Goal: Task Accomplishment & Management: Use online tool/utility

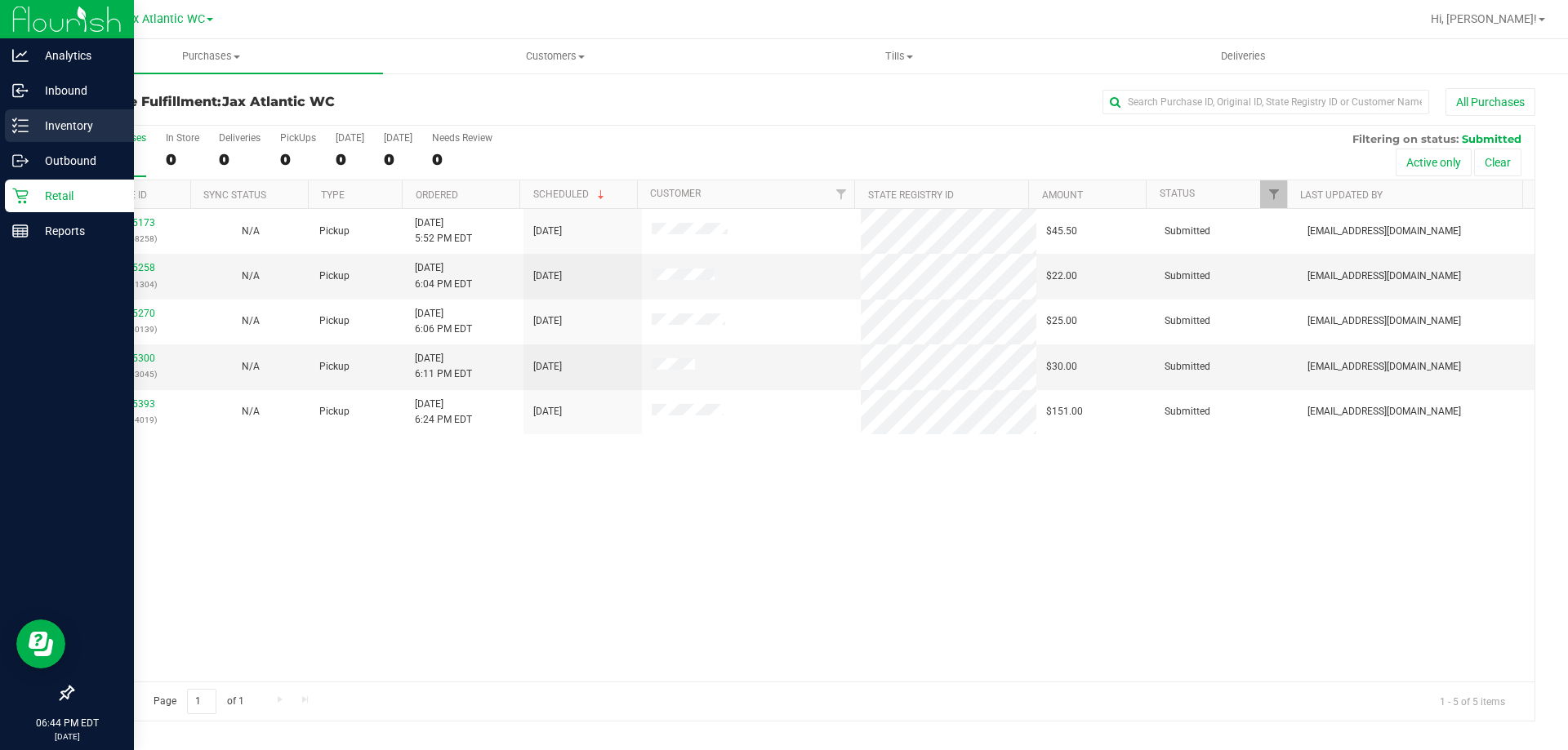
click at [26, 130] on icon at bounding box center [20, 125] width 16 height 16
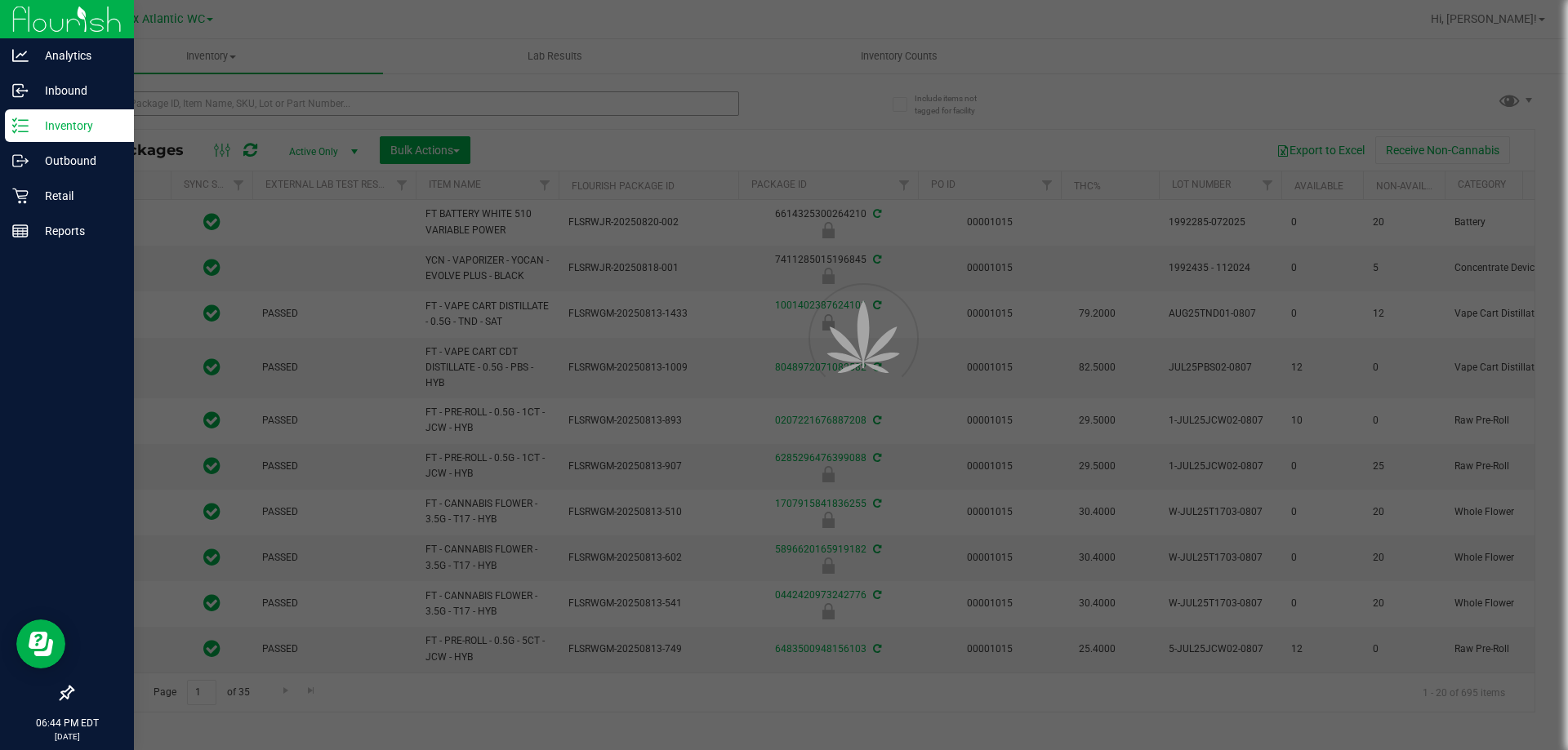
click at [184, 101] on div at bounding box center [784, 375] width 1568 height 750
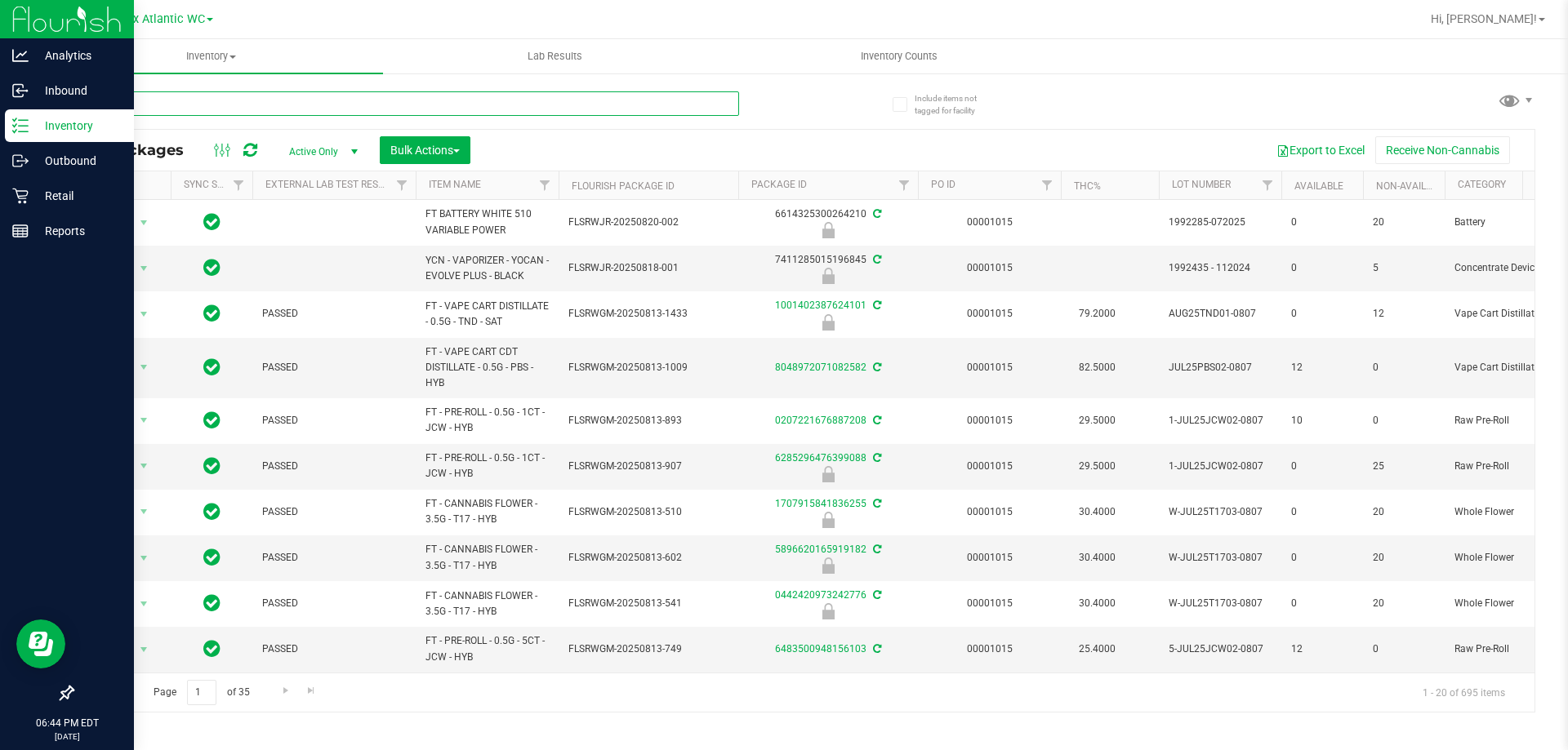
click at [184, 101] on input "text" at bounding box center [405, 104] width 667 height 25
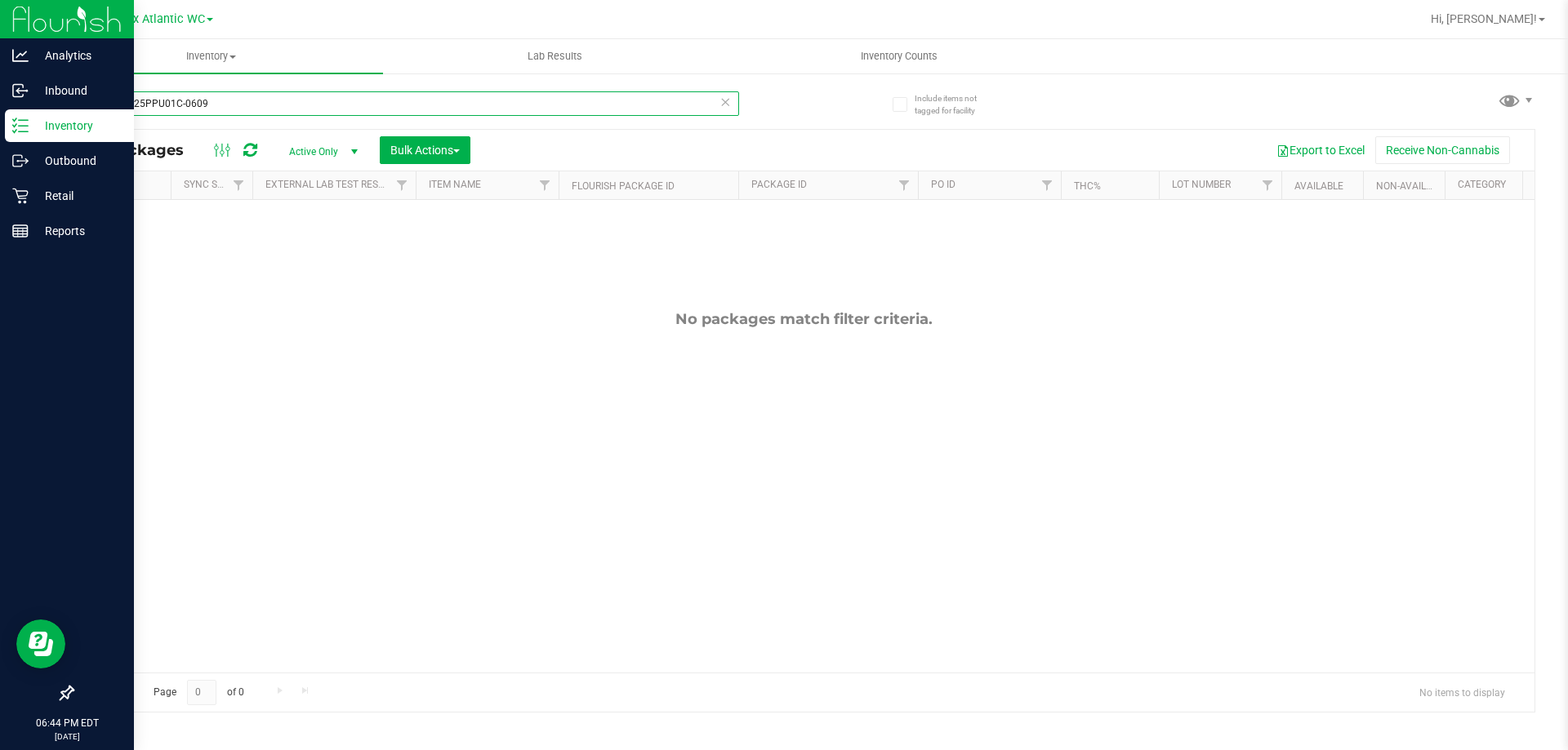
type input "ppuJUN25PPU01C-0609"
click at [723, 110] on icon at bounding box center [724, 102] width 11 height 20
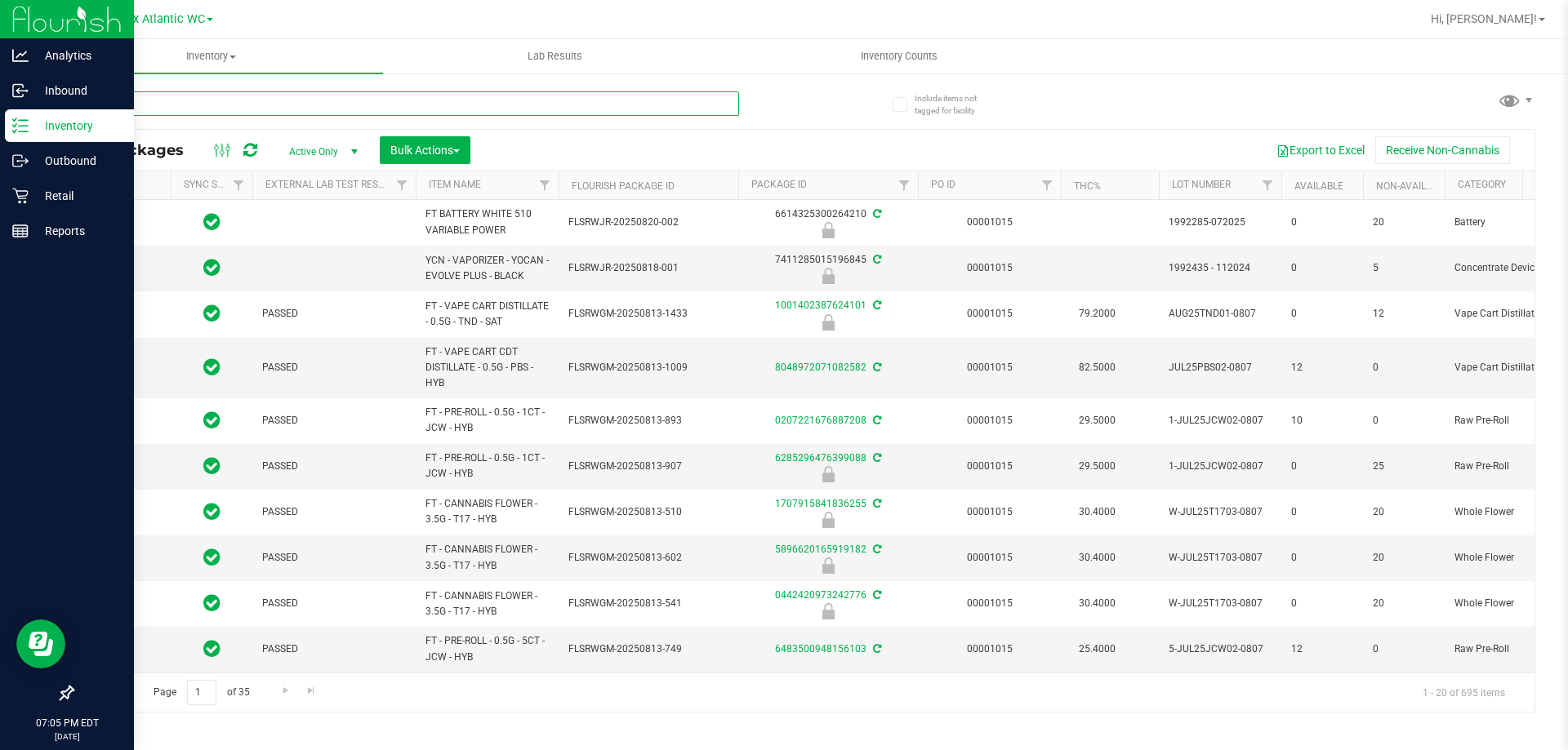
click at [471, 104] on input "text" at bounding box center [405, 104] width 667 height 25
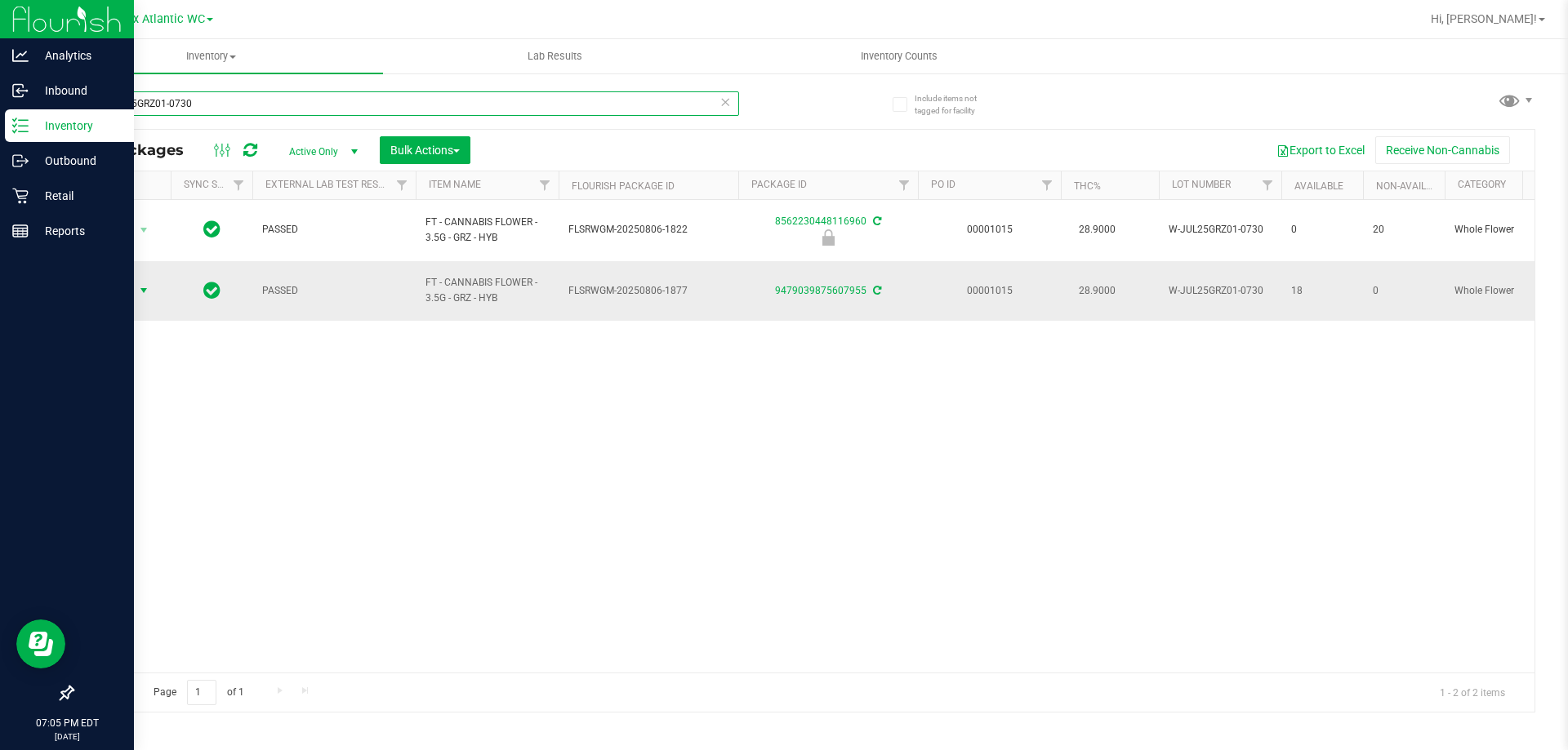
type input "W-JUL25GRZ01-0730"
click at [141, 284] on span "select" at bounding box center [143, 290] width 13 height 13
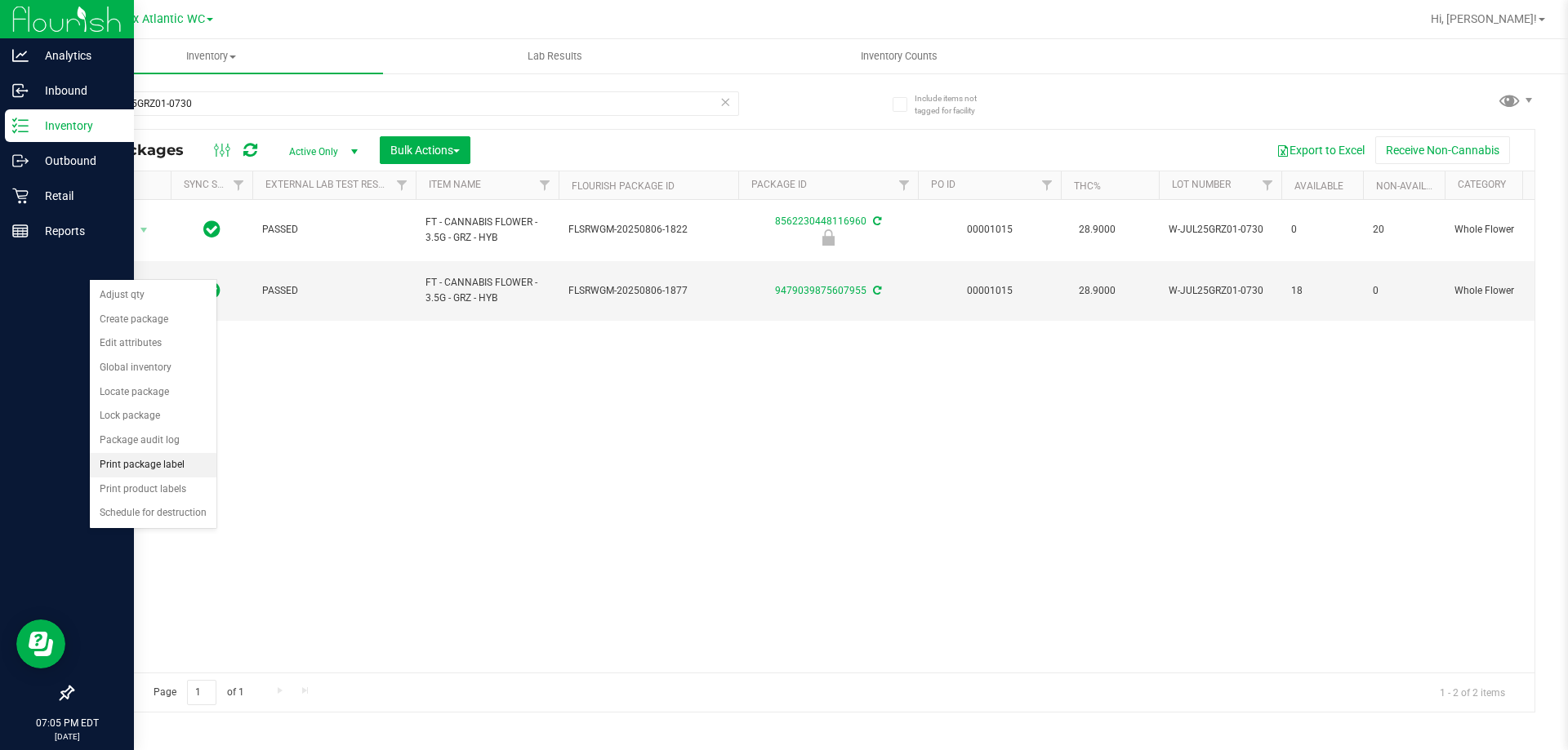
click at [136, 465] on li "Print package label" at bounding box center [152, 465] width 127 height 25
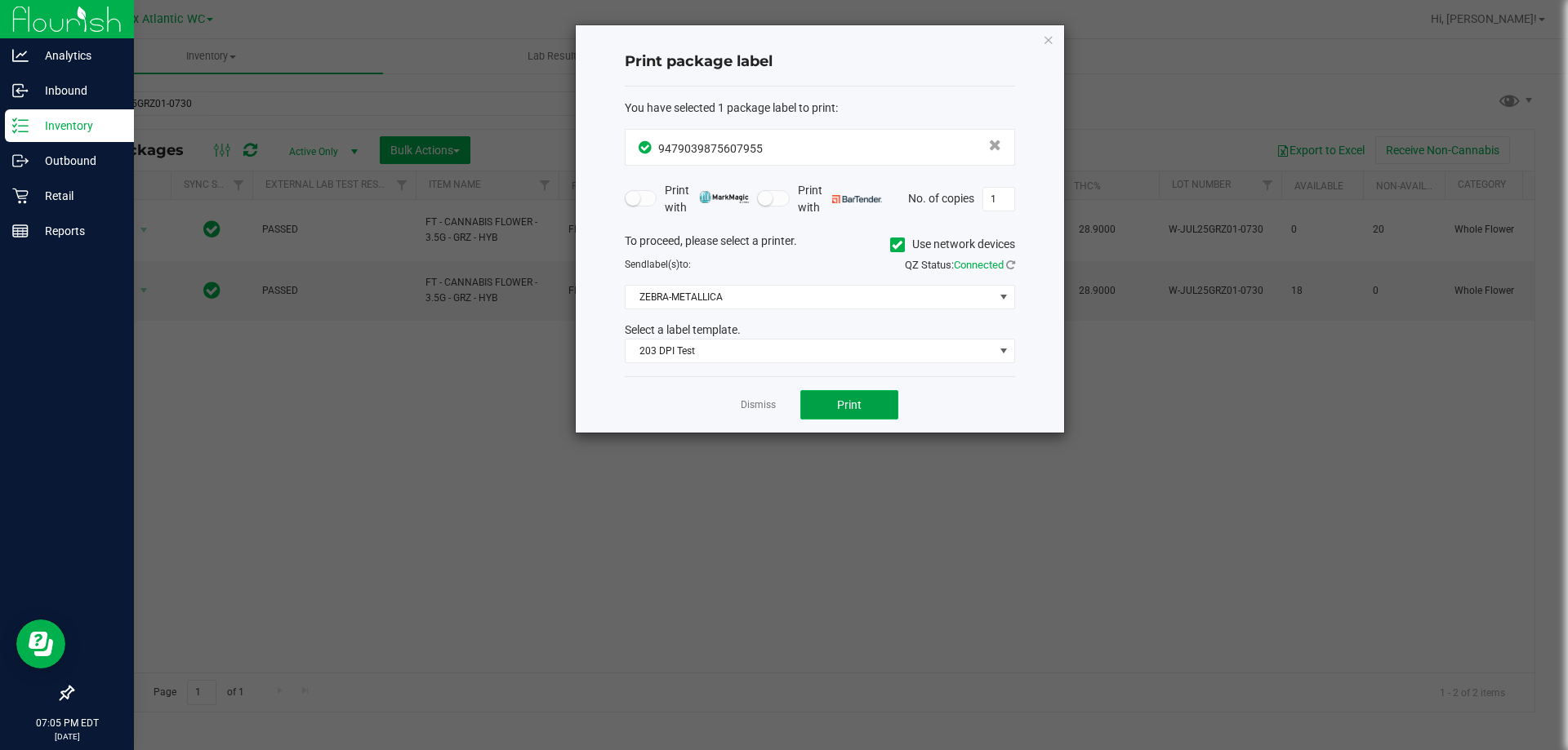
click at [824, 407] on button "Print" at bounding box center [849, 405] width 98 height 30
click at [1046, 39] on icon "button" at bounding box center [1048, 40] width 11 height 20
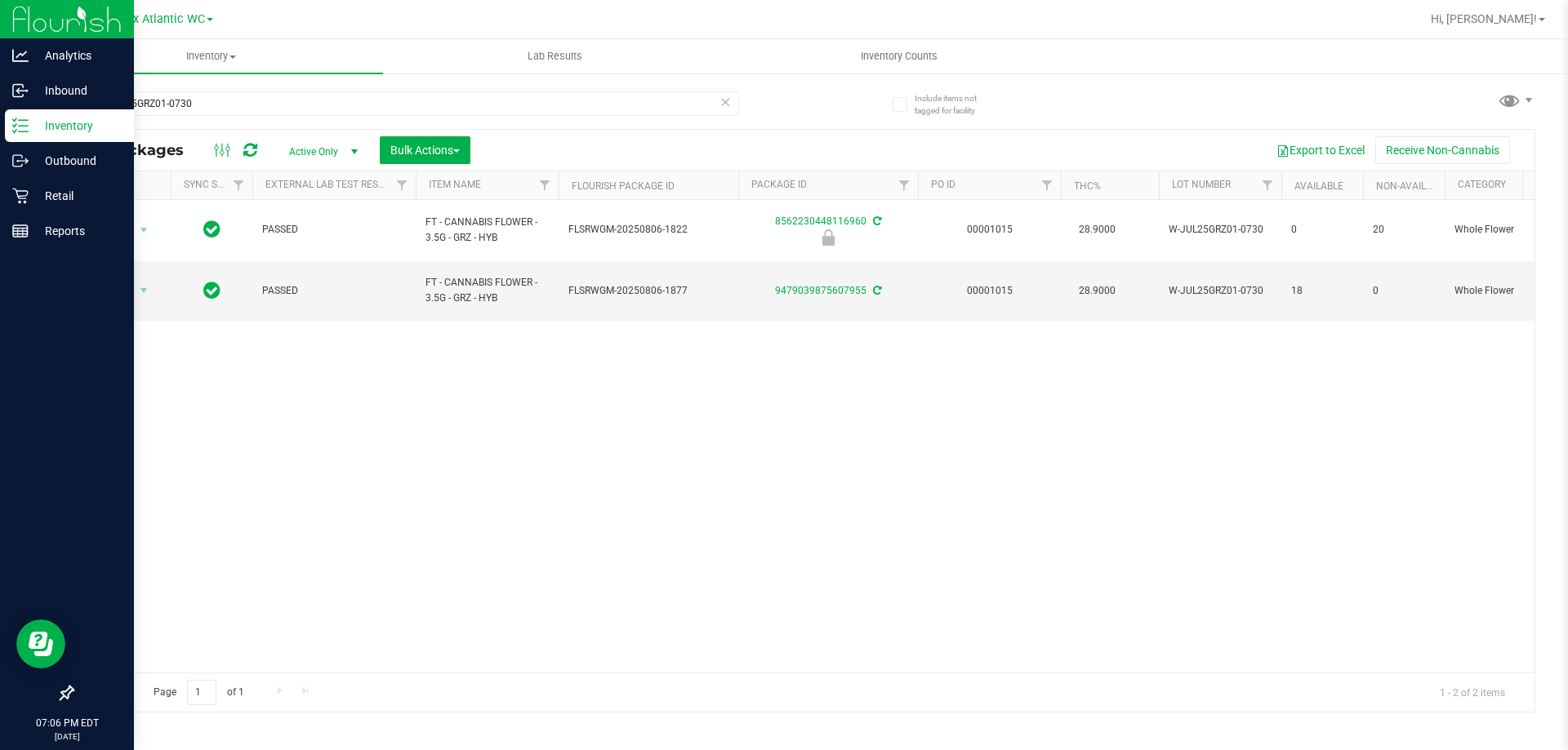
click at [721, 106] on icon at bounding box center [724, 102] width 11 height 20
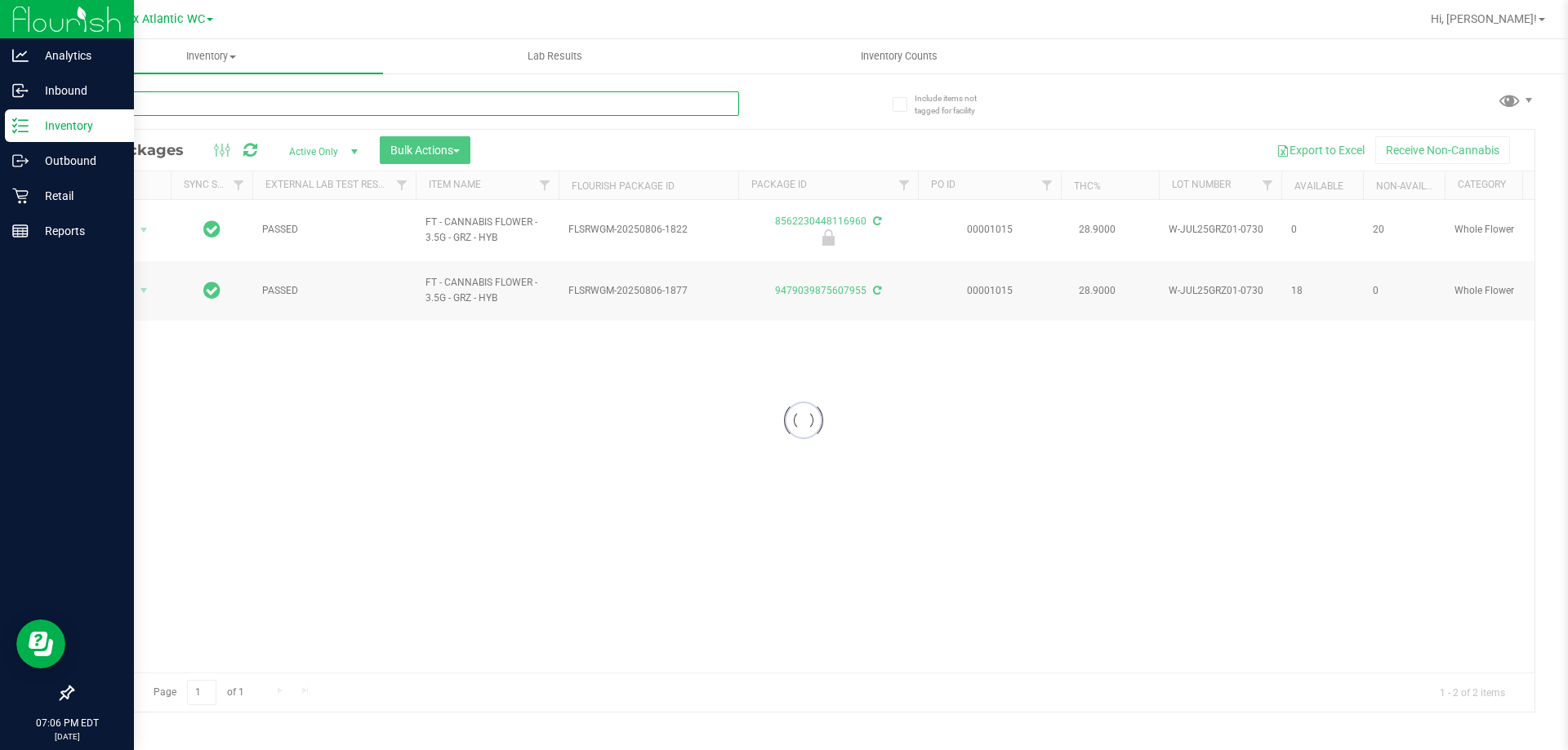
click at [660, 106] on input "text" at bounding box center [405, 104] width 667 height 25
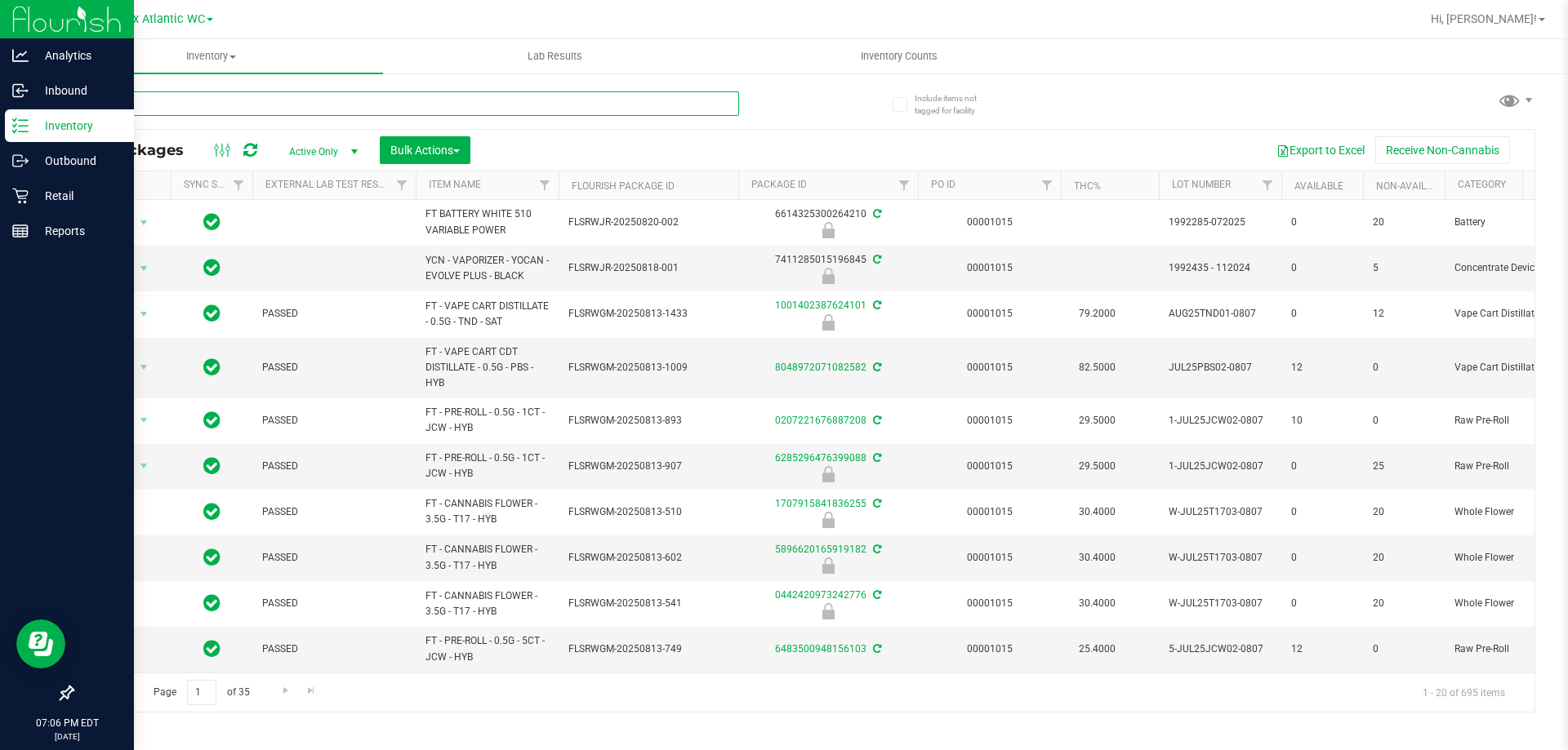
click at [660, 106] on input "text" at bounding box center [405, 104] width 667 height 25
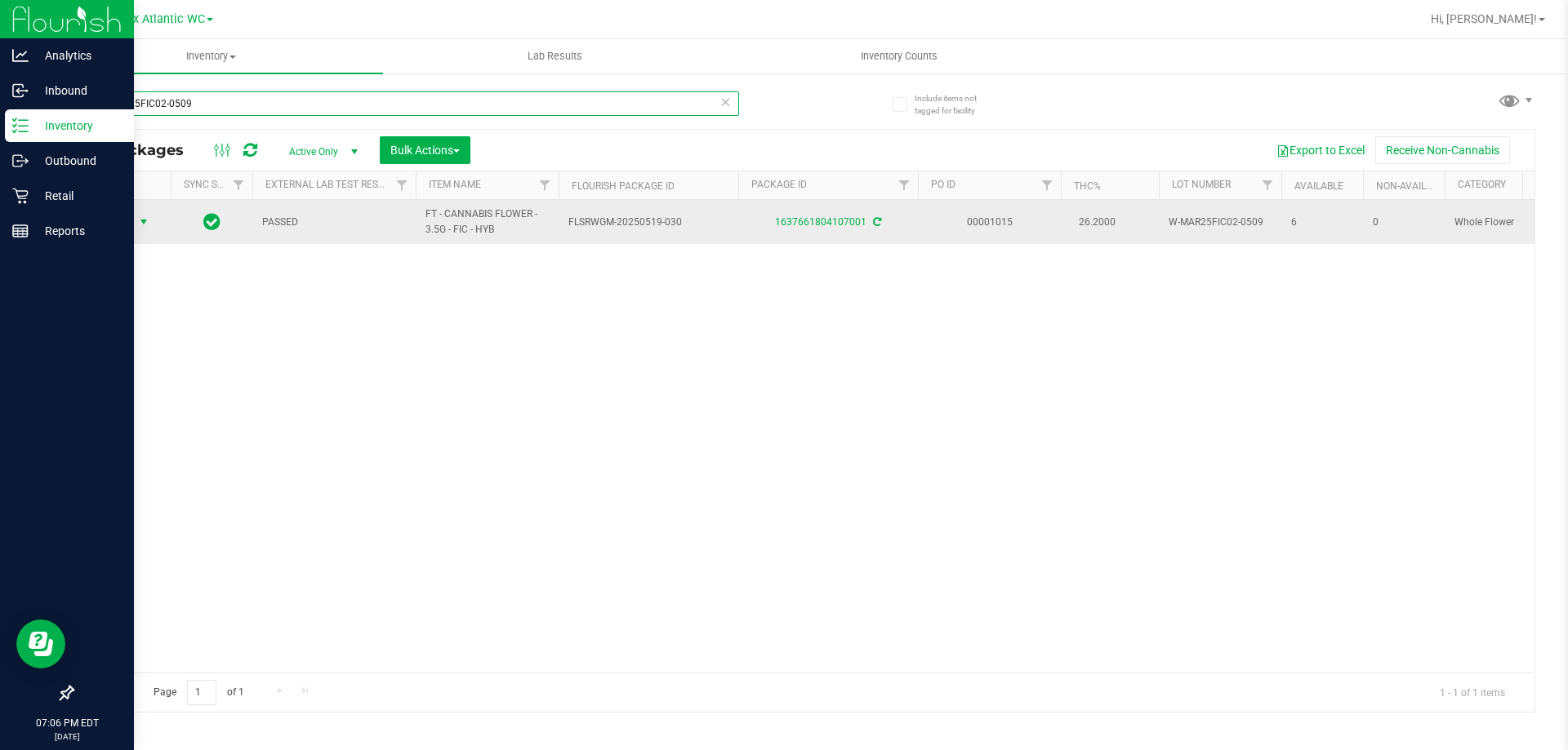
type input "W-MAR25FIC02-0509"
click at [133, 220] on span "select" at bounding box center [143, 221] width 20 height 23
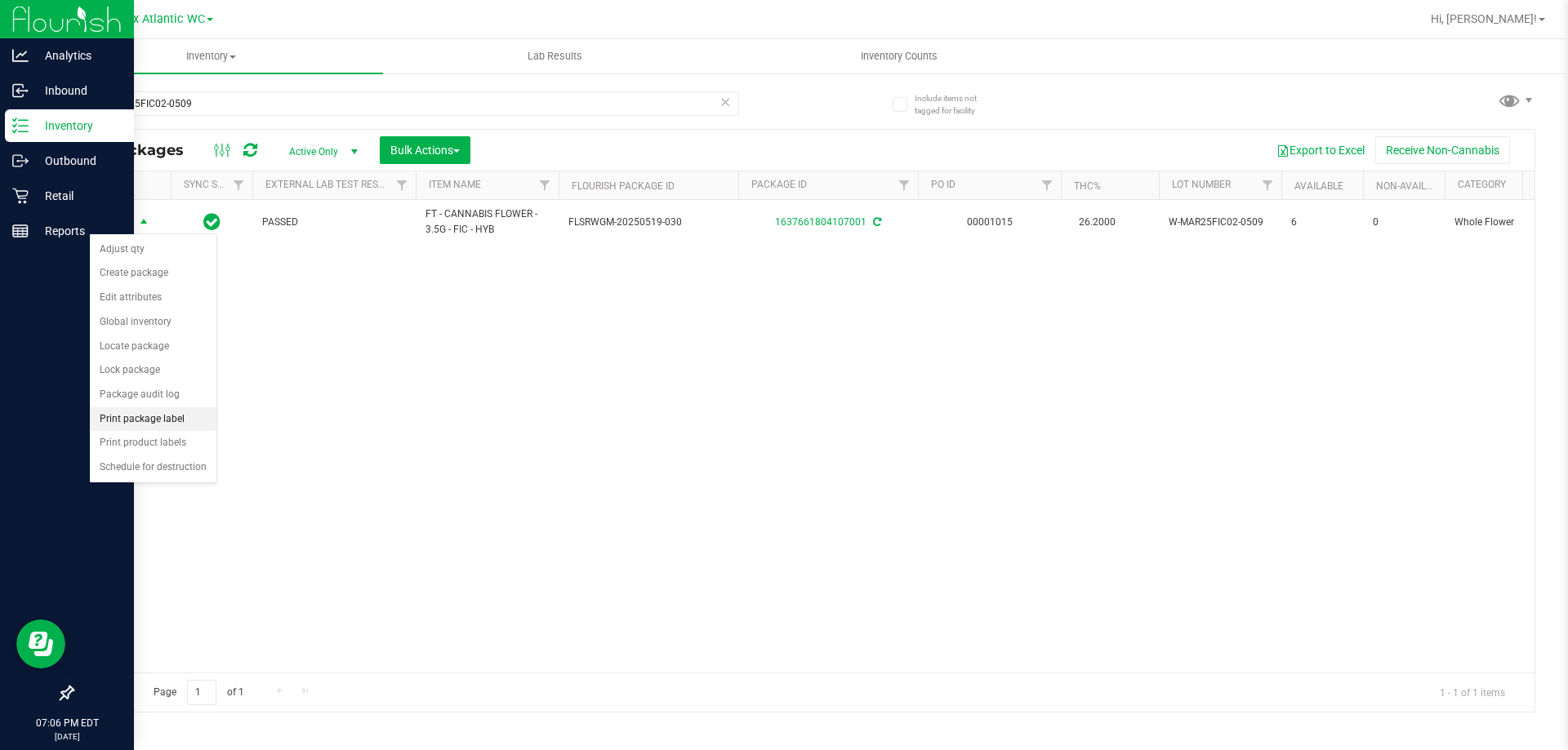
click at [138, 416] on li "Print package label" at bounding box center [152, 419] width 127 height 25
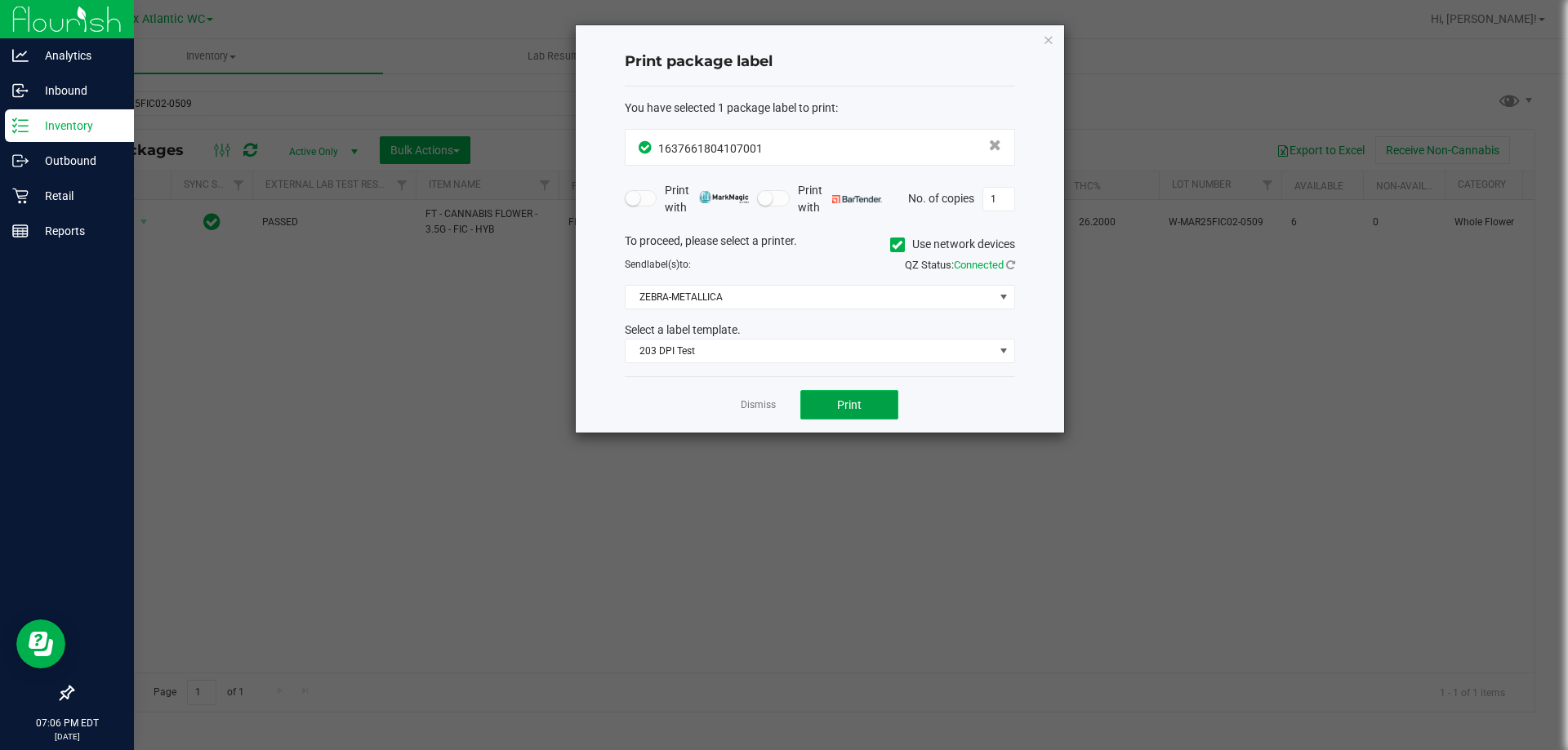
click at [854, 404] on span "Print" at bounding box center [849, 404] width 25 height 13
click at [1047, 43] on icon "button" at bounding box center [1048, 40] width 11 height 20
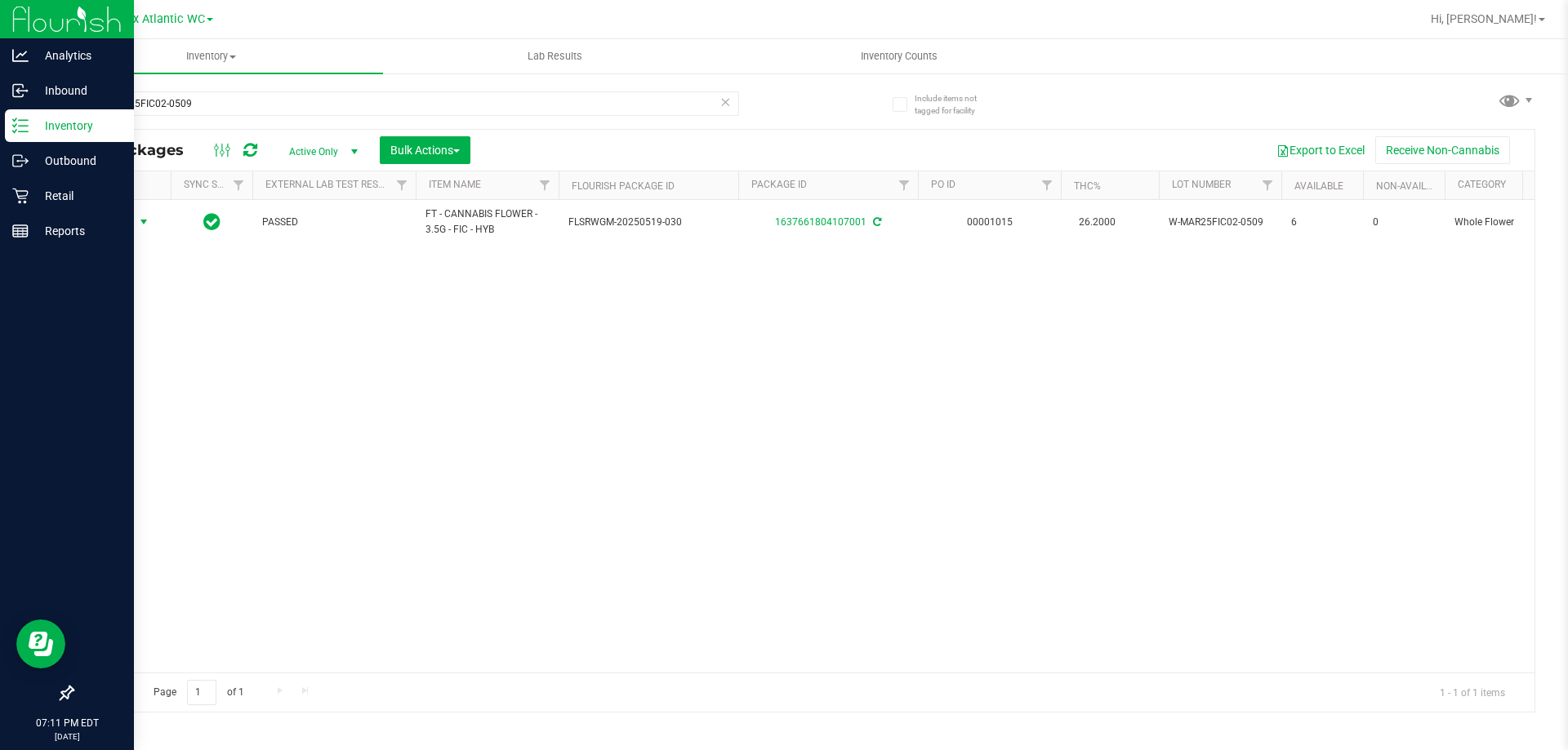
click at [723, 103] on icon at bounding box center [724, 102] width 11 height 20
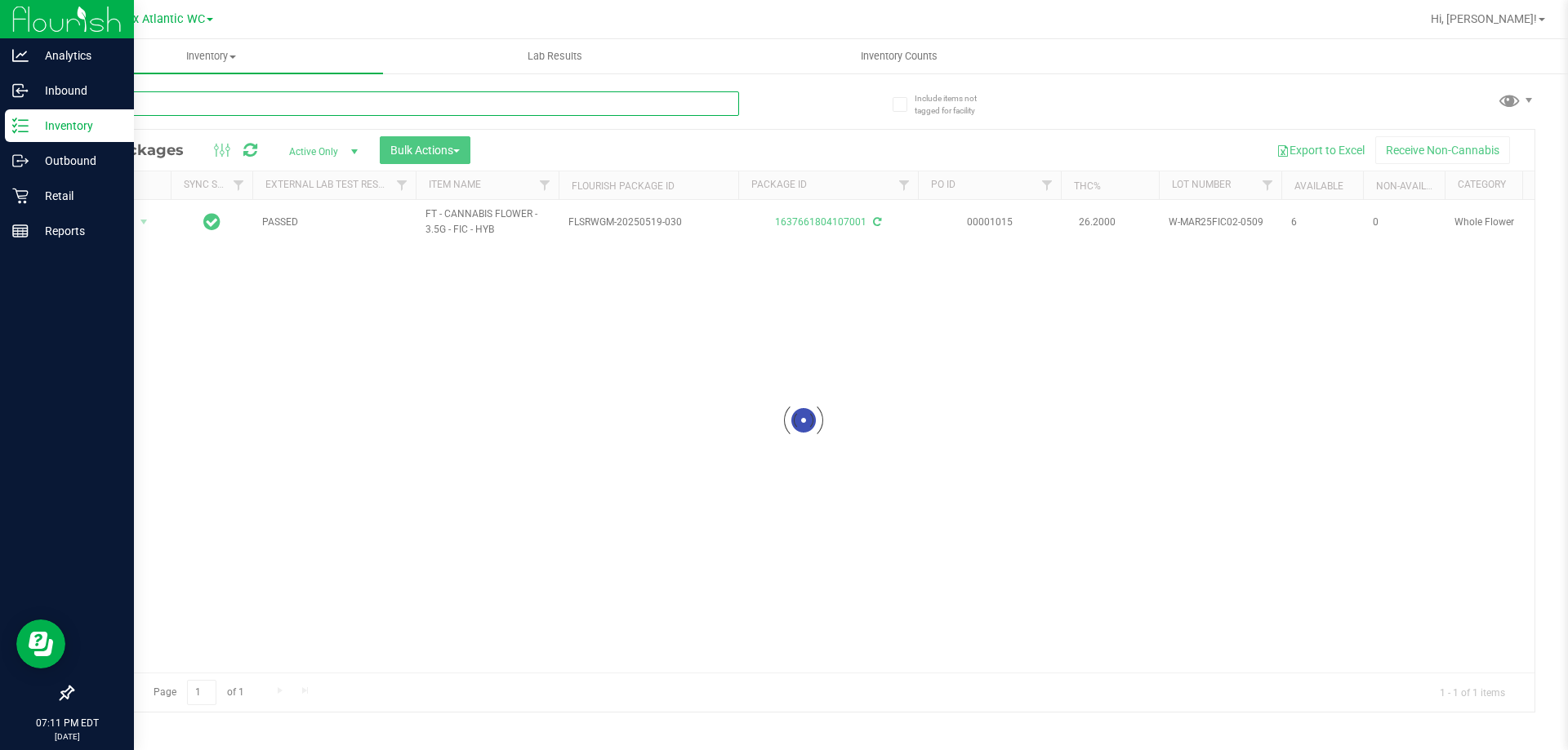
click at [676, 101] on input "text" at bounding box center [405, 104] width 667 height 25
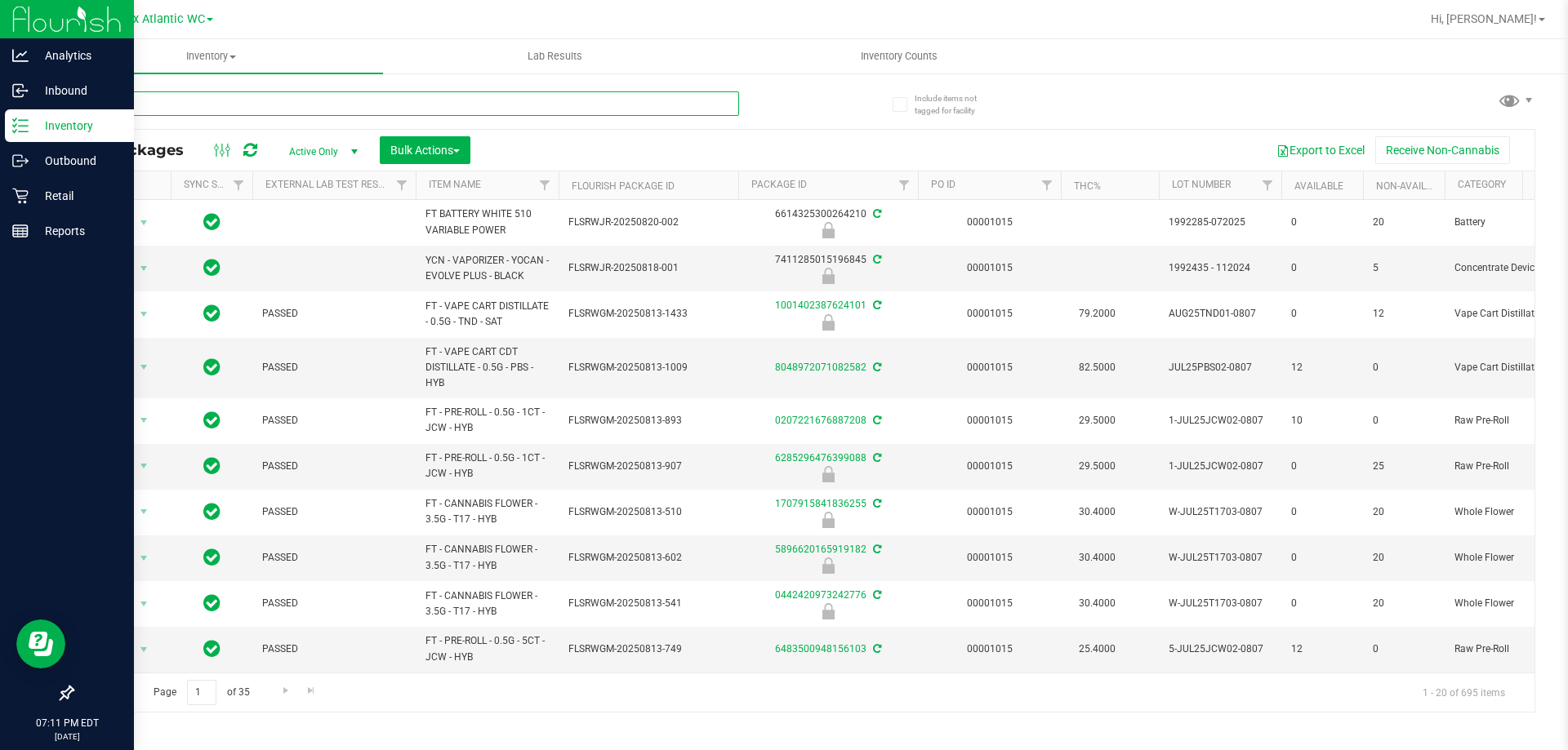
click at [676, 101] on input "text" at bounding box center [405, 104] width 667 height 25
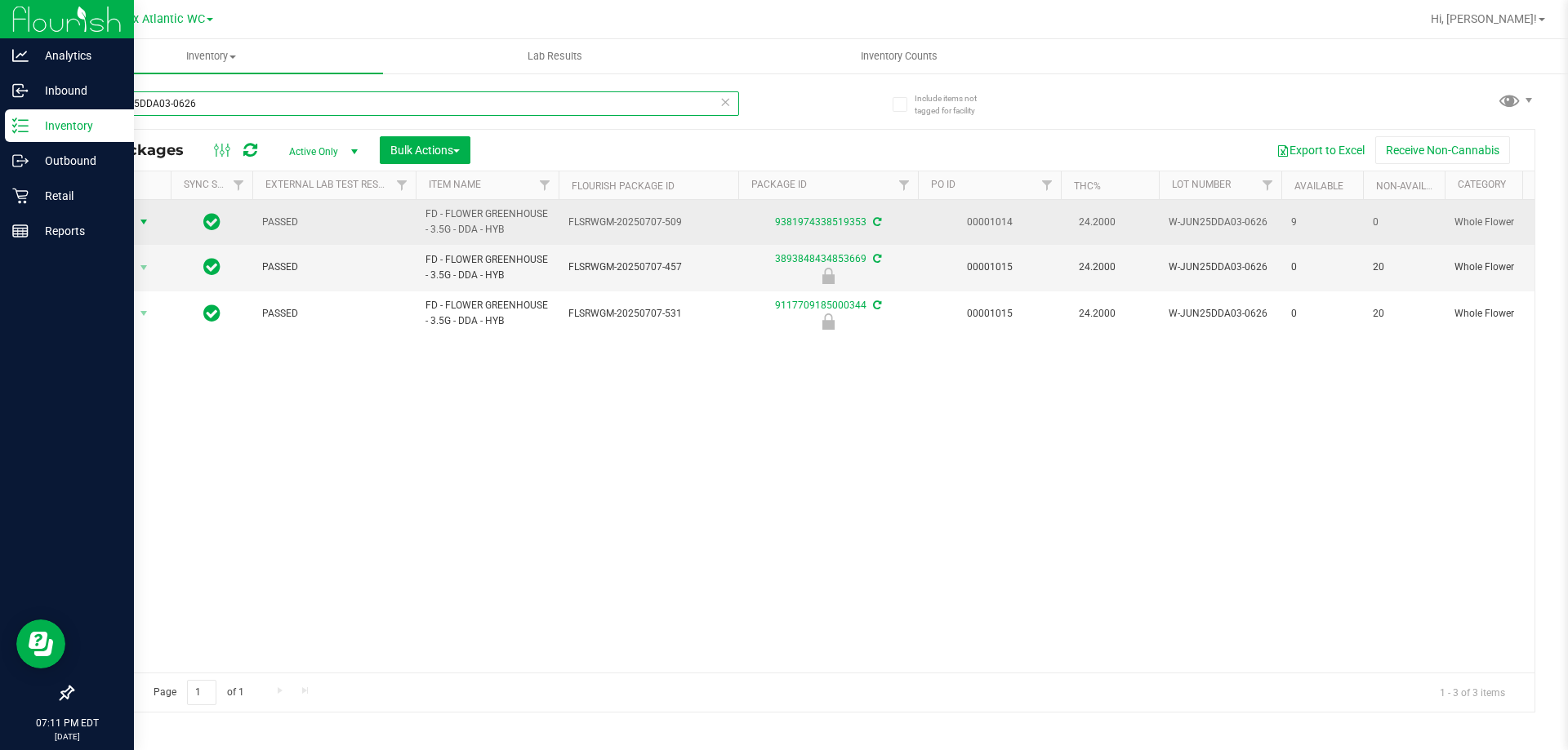
type input "W-JUN25DDA03-0626"
click at [118, 224] on span "Action" at bounding box center [111, 221] width 44 height 23
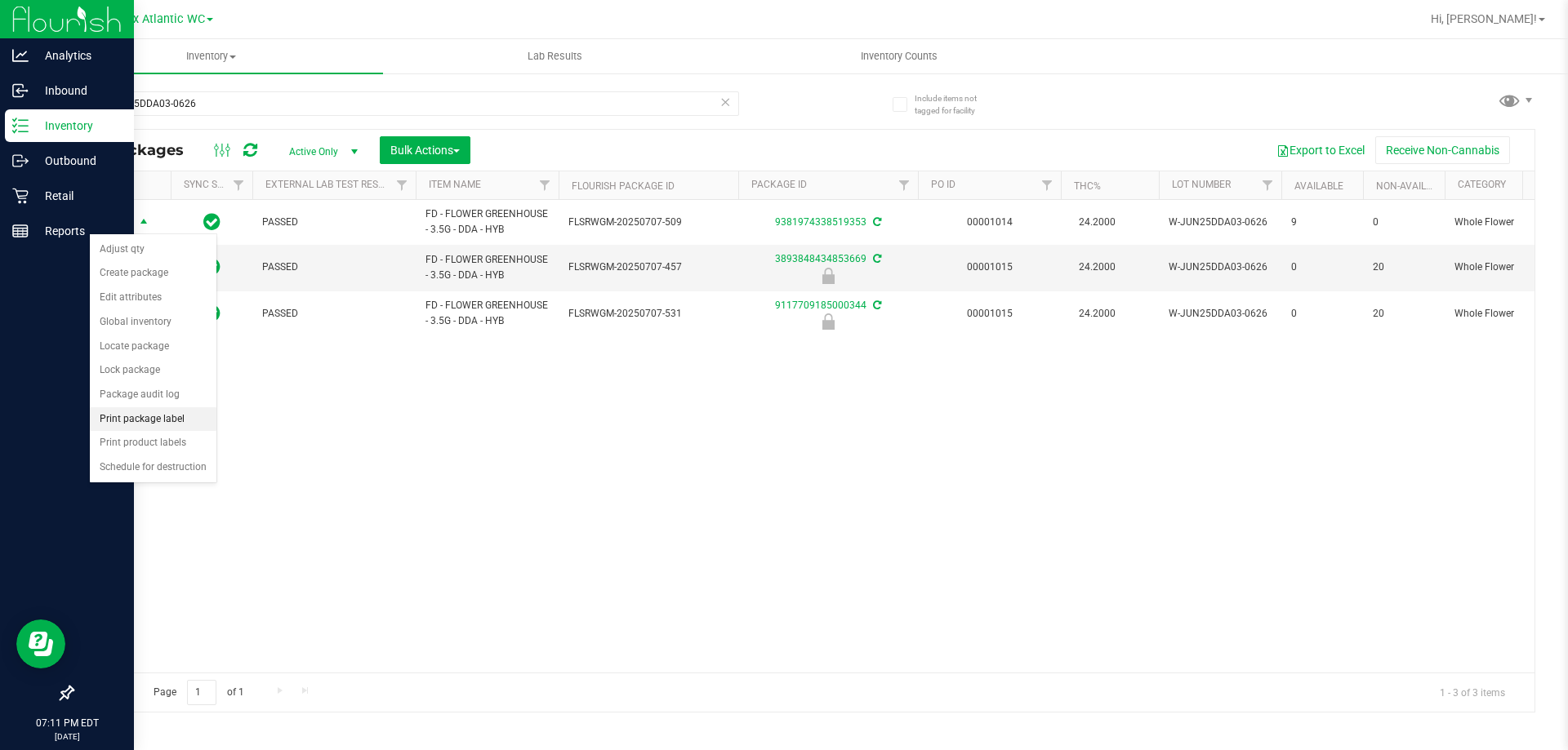
click at [156, 419] on li "Print package label" at bounding box center [152, 419] width 127 height 25
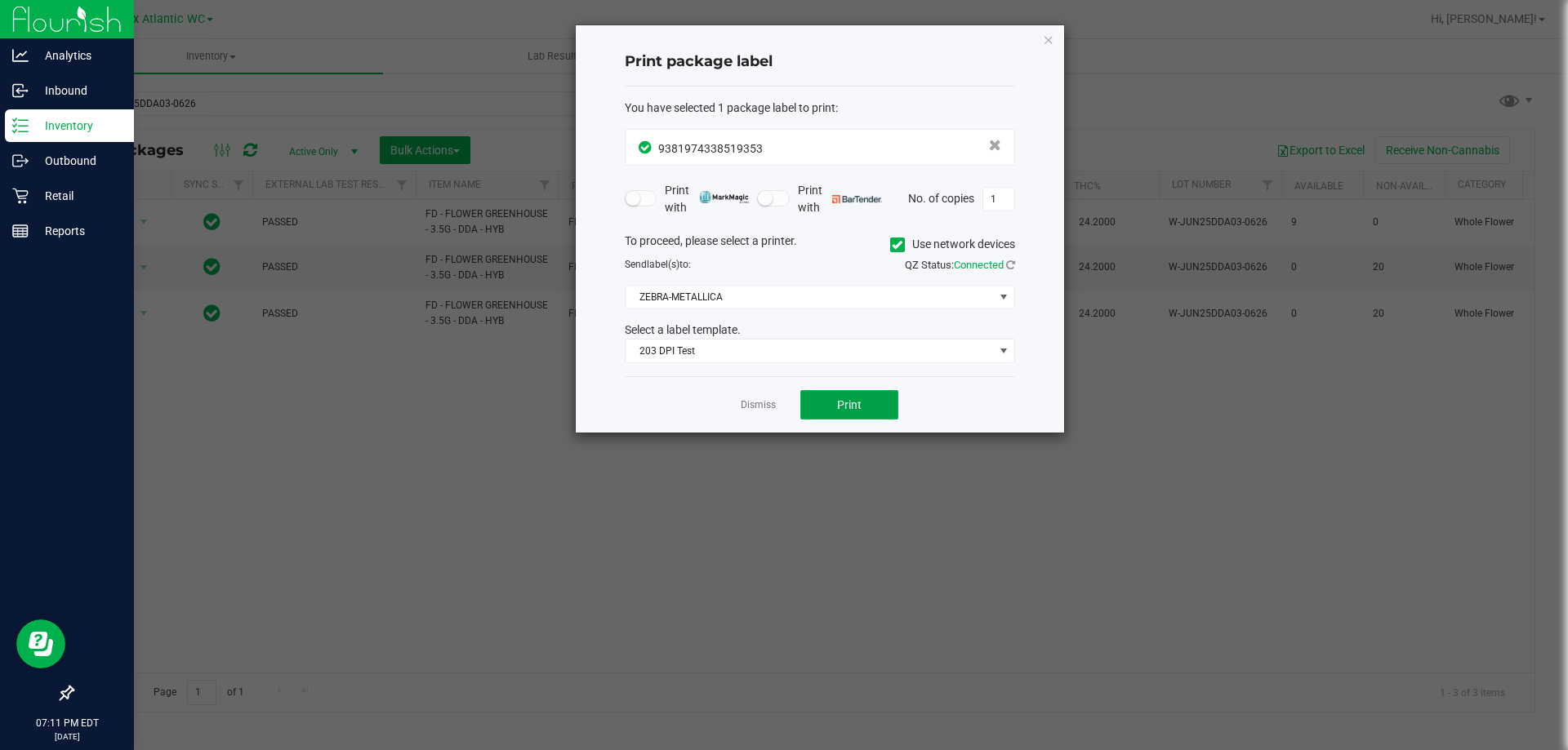
click at [846, 410] on span "Print" at bounding box center [849, 404] width 25 height 13
click at [759, 414] on div "Dismiss Print" at bounding box center [820, 404] width 391 height 57
click at [743, 398] on link "Dismiss" at bounding box center [757, 405] width 35 height 14
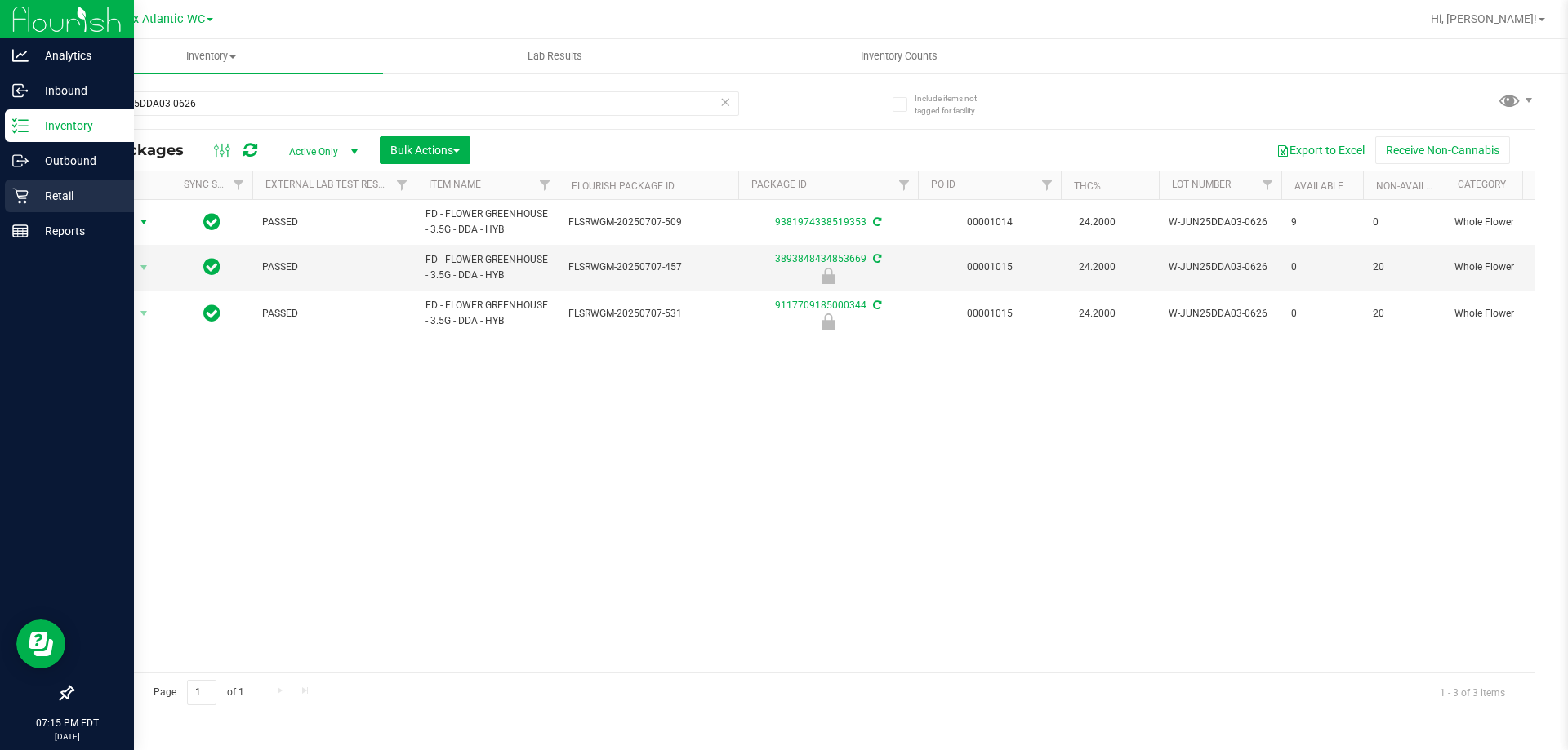
click at [34, 186] on p "Retail" at bounding box center [78, 196] width 98 height 20
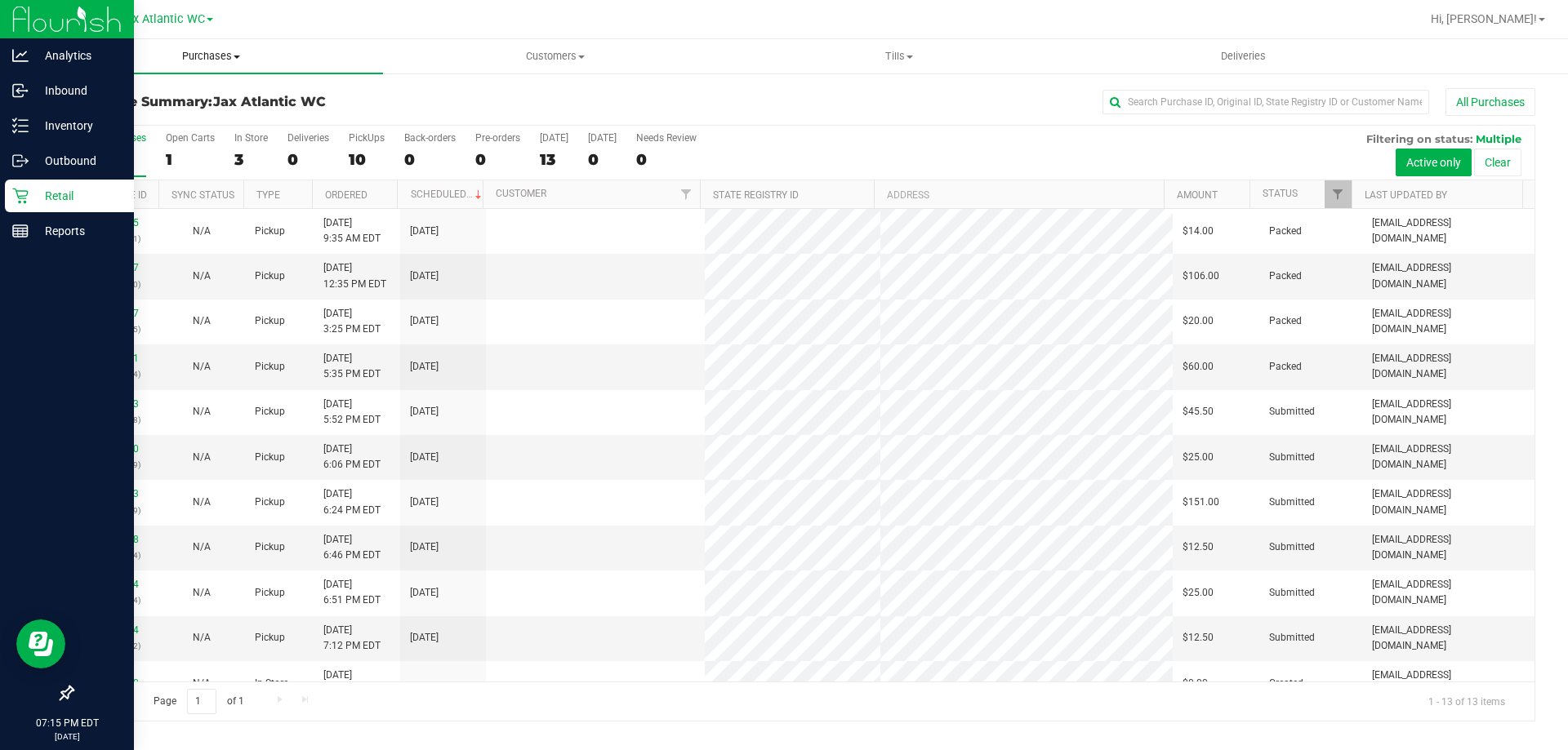
click at [209, 50] on span "Purchases" at bounding box center [210, 56] width 344 height 15
click at [128, 123] on span "Fulfillment" at bounding box center [90, 118] width 102 height 14
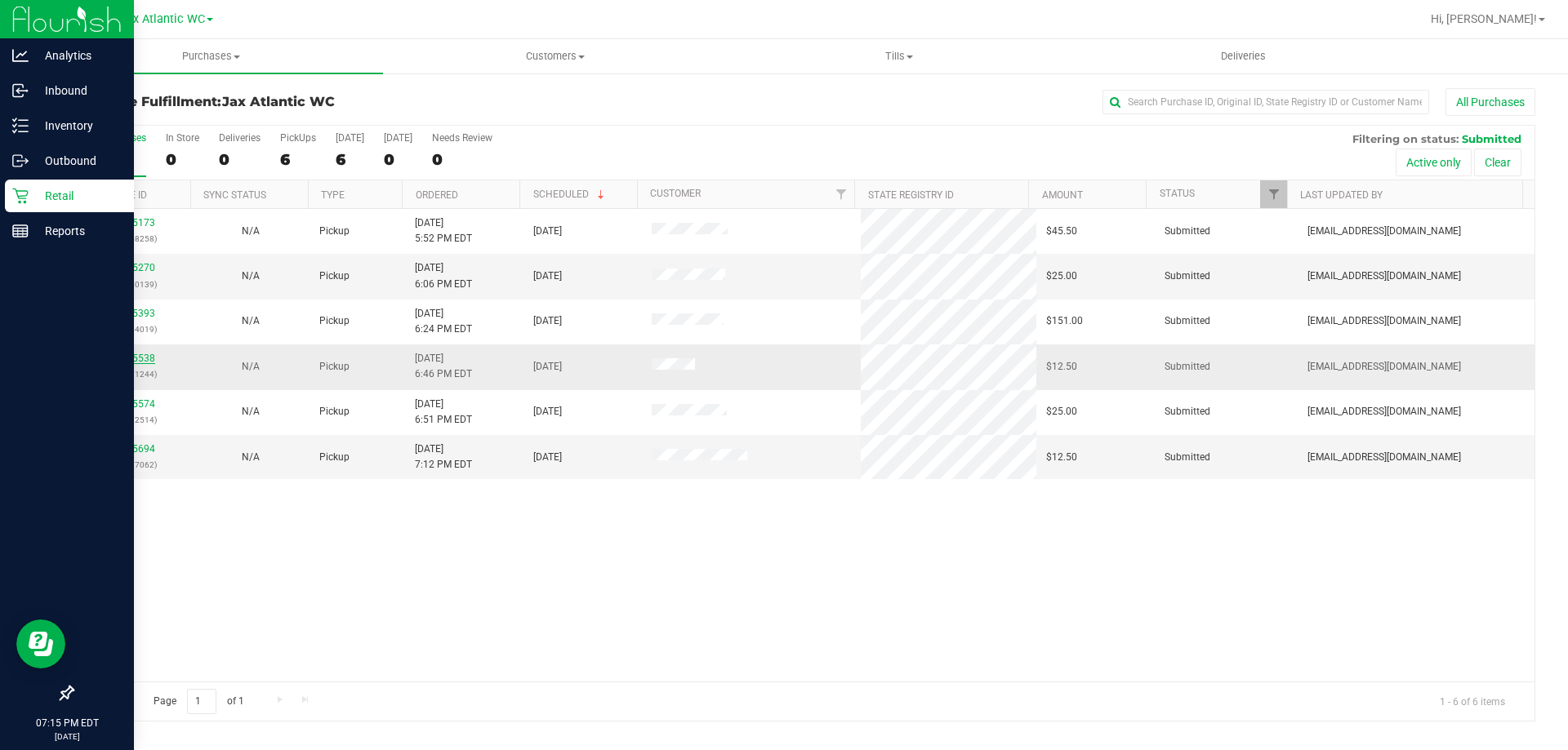
click at [138, 364] on link "11825538" at bounding box center [132, 358] width 46 height 11
